Goal: Information Seeking & Learning: Learn about a topic

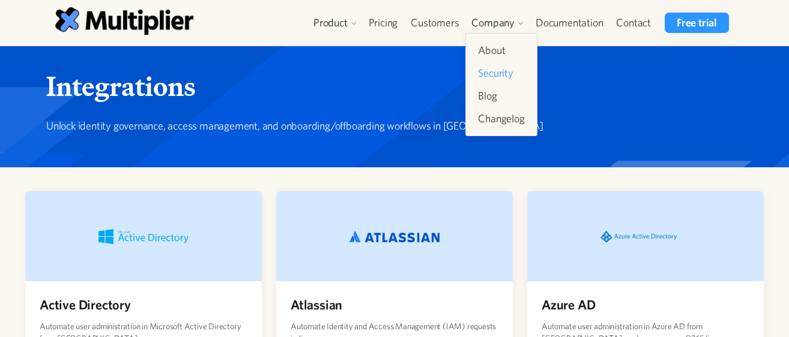
click at [506, 68] on link "Security" at bounding box center [501, 73] width 56 height 22
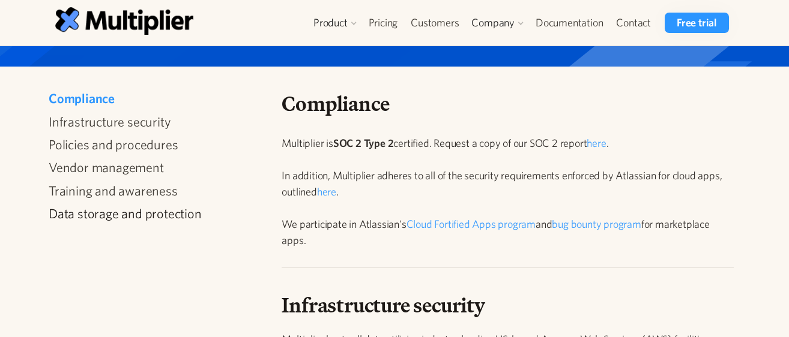
click at [143, 218] on link "Data storage and protection" at bounding box center [154, 214] width 211 height 16
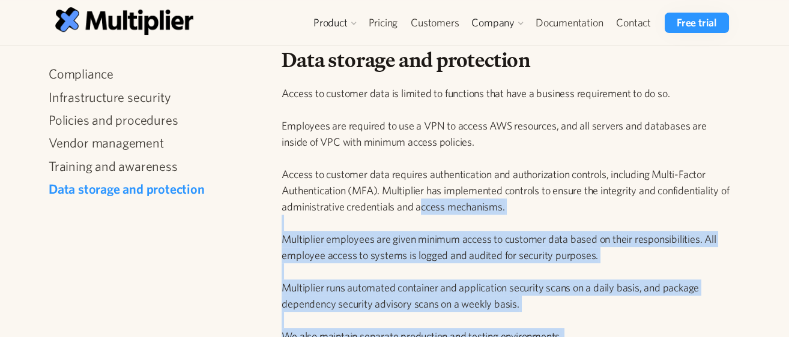
scroll to position [1218, 0]
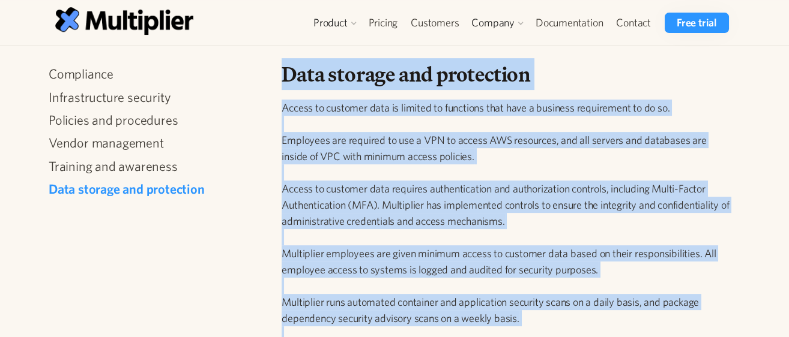
drag, startPoint x: 420, startPoint y: 245, endPoint x: 278, endPoint y: 95, distance: 207.2
copy div "Lore ipsumdo sit ametconsec Adipis el seddoeiu temp in utlabor et doloremag ali…"
